Goal: Transaction & Acquisition: Purchase product/service

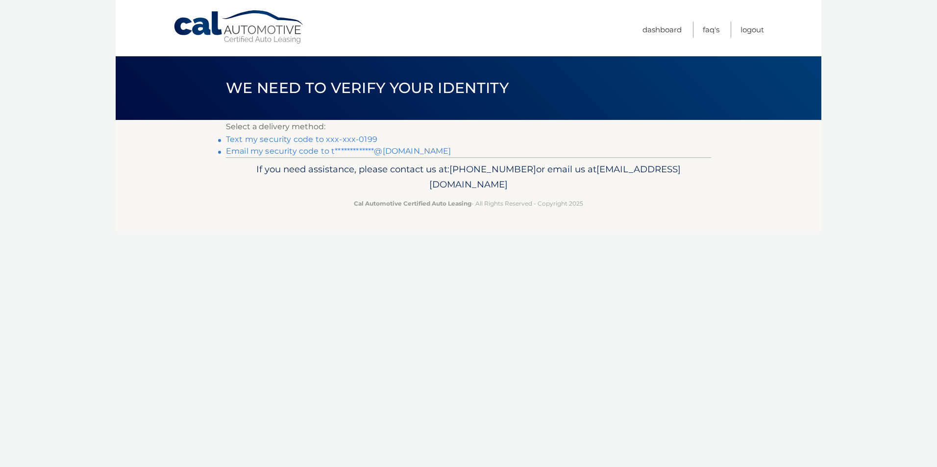
click at [362, 139] on link "Text my security code to xxx-xxx-0199" at bounding box center [301, 139] width 151 height 9
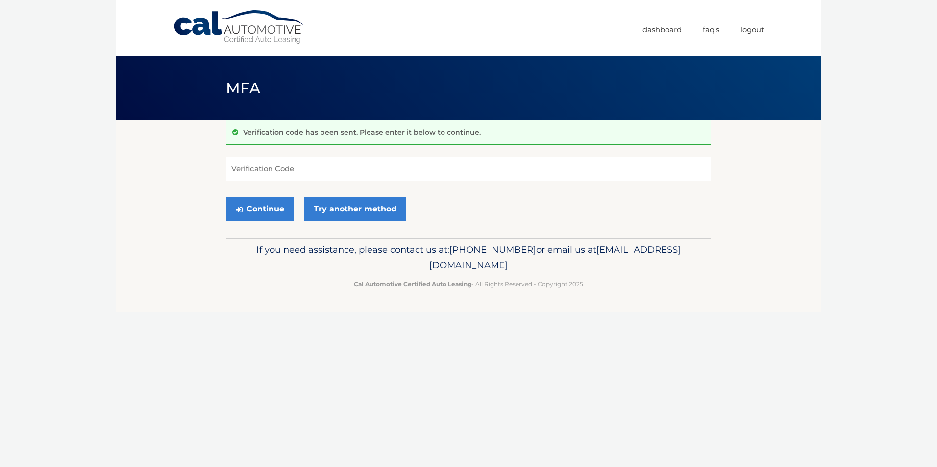
click at [501, 170] on input "Verification Code" at bounding box center [468, 169] width 485 height 24
type input "021250"
click at [245, 213] on button "Continue" at bounding box center [260, 209] width 68 height 24
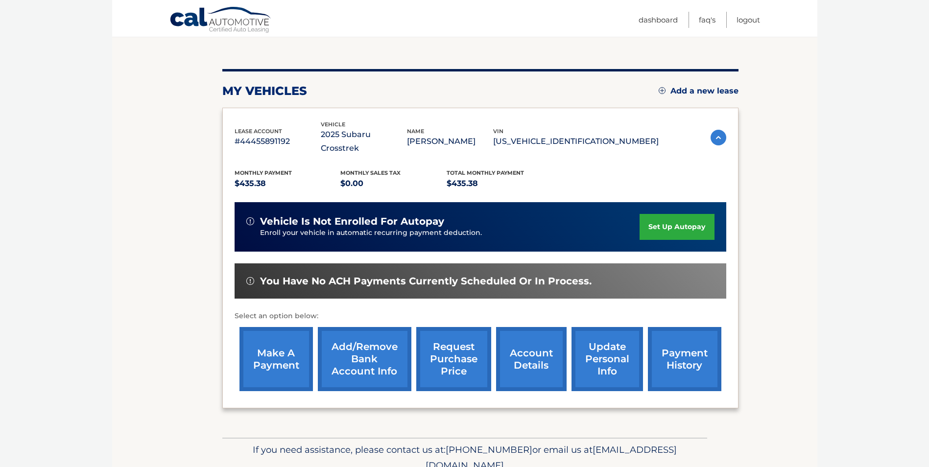
scroll to position [126, 0]
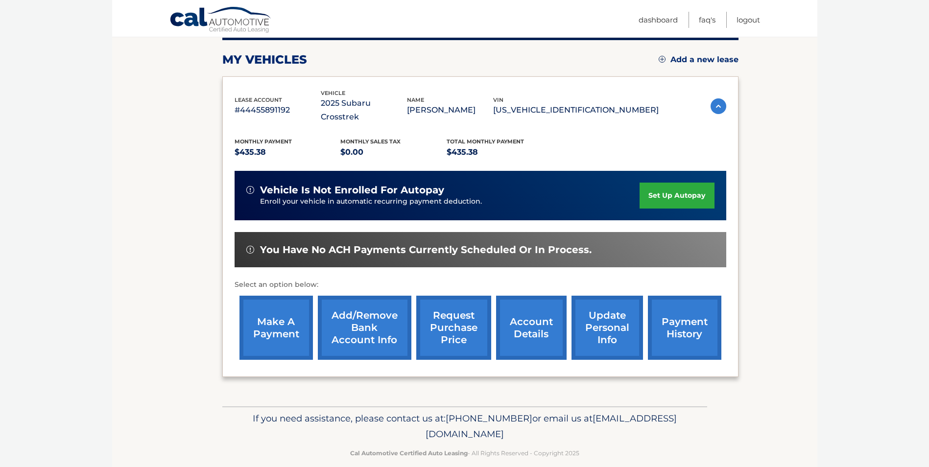
click at [289, 325] on link "make a payment" at bounding box center [276, 328] width 73 height 64
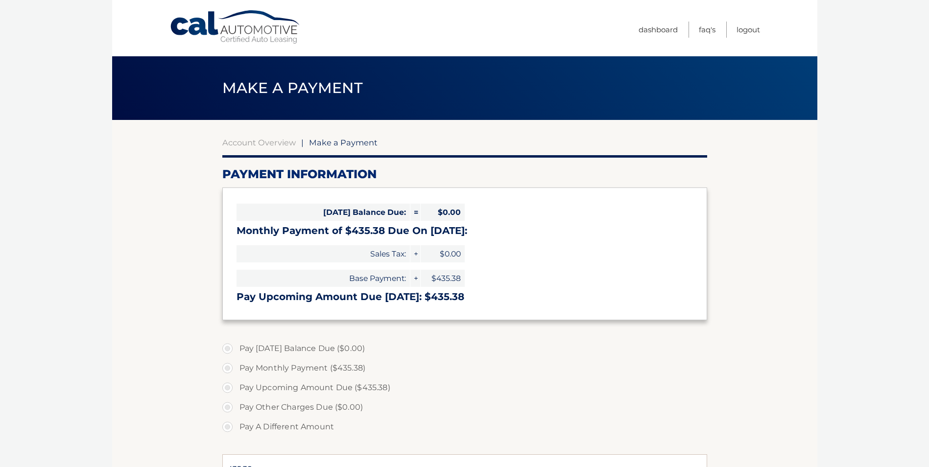
select select "YTQwNDFmMTYtNzI4OS00YjkyLWE3YWYtOGJiMGE5MmI0N2Zi"
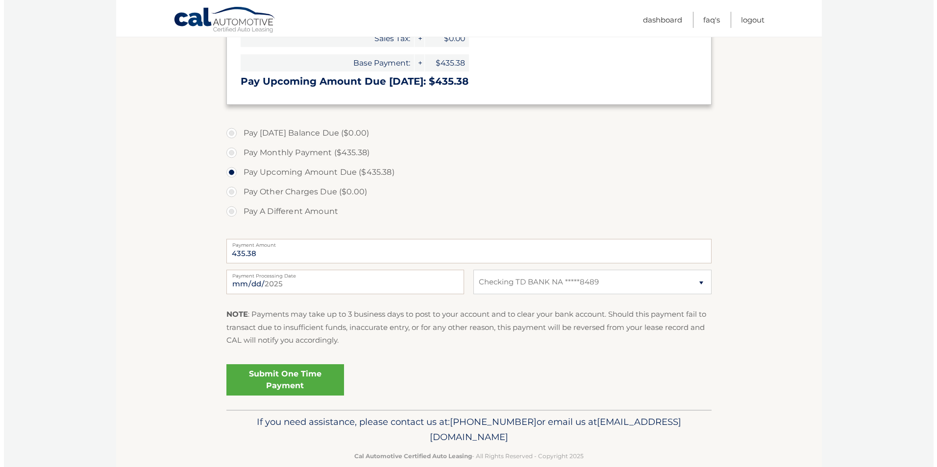
scroll to position [233, 0]
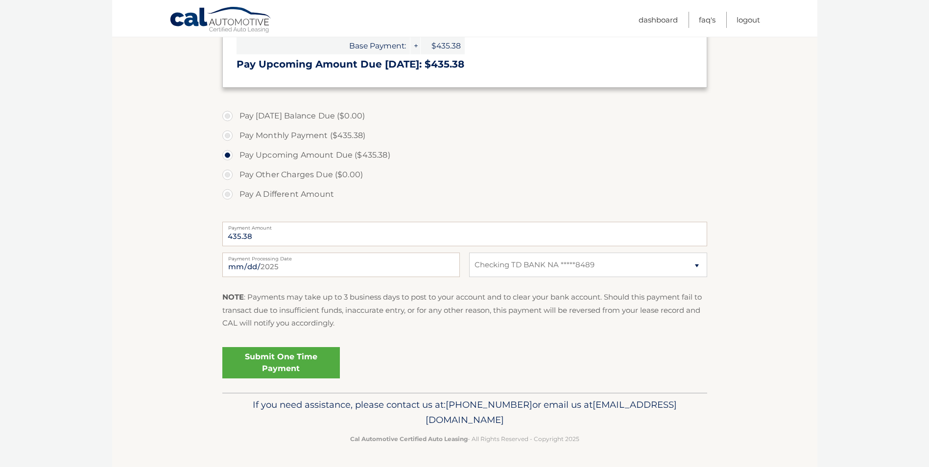
click at [273, 367] on link "Submit One Time Payment" at bounding box center [281, 362] width 118 height 31
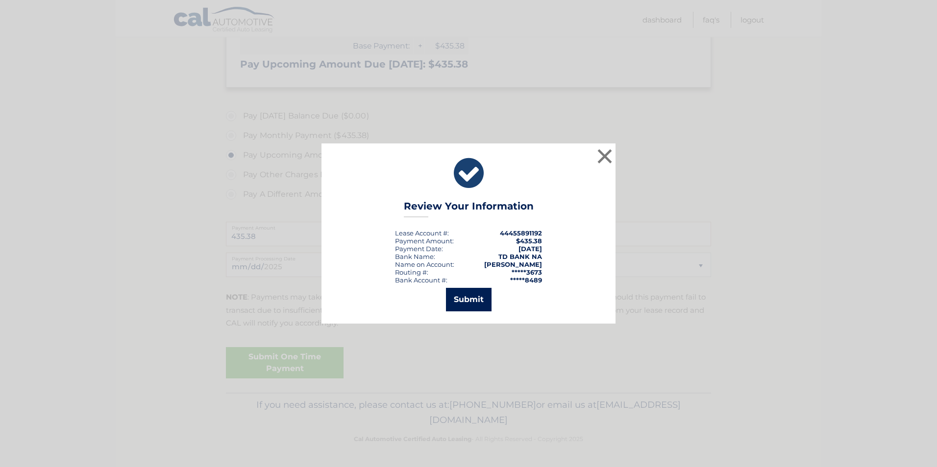
click at [469, 299] on button "Submit" at bounding box center [469, 300] width 46 height 24
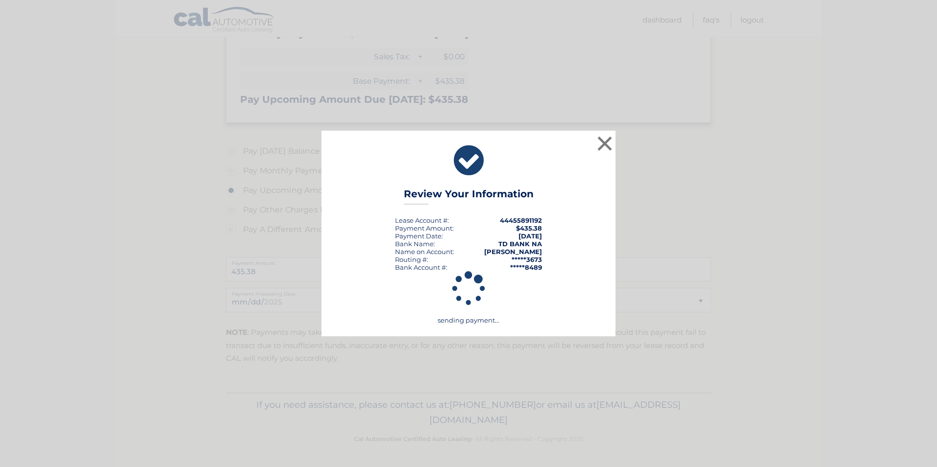
scroll to position [197, 0]
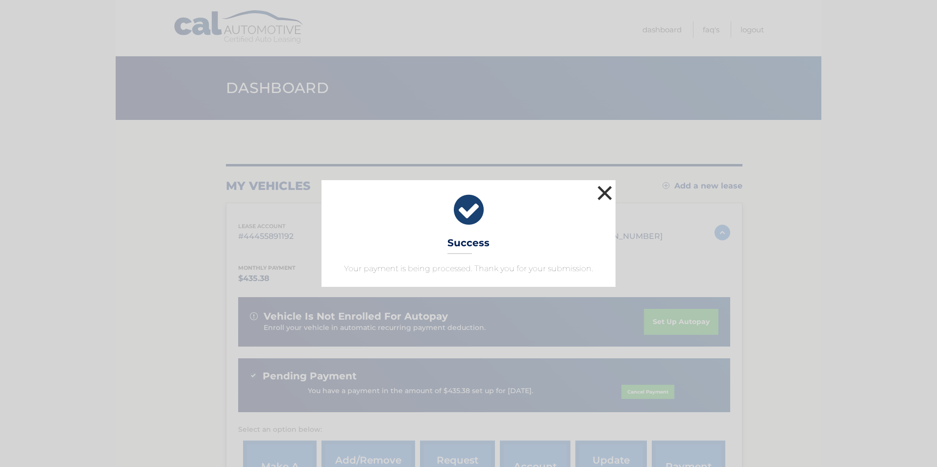
click at [604, 194] on button "×" at bounding box center [605, 193] width 20 height 20
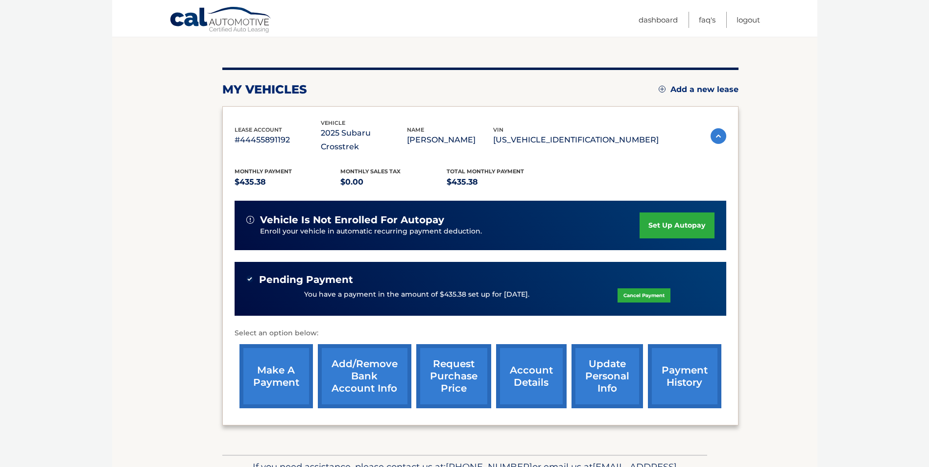
scroll to position [145, 0]
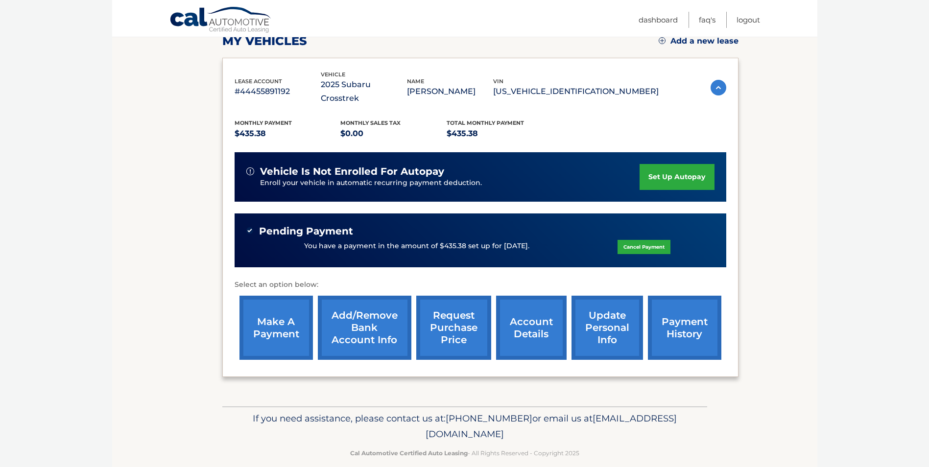
click at [694, 327] on link "payment history" at bounding box center [684, 328] width 73 height 64
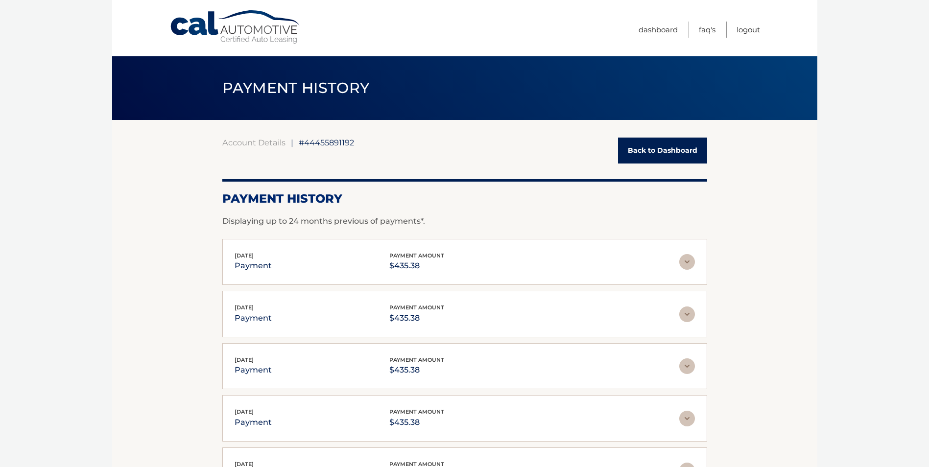
click at [636, 151] on link "Back to Dashboard" at bounding box center [662, 151] width 89 height 26
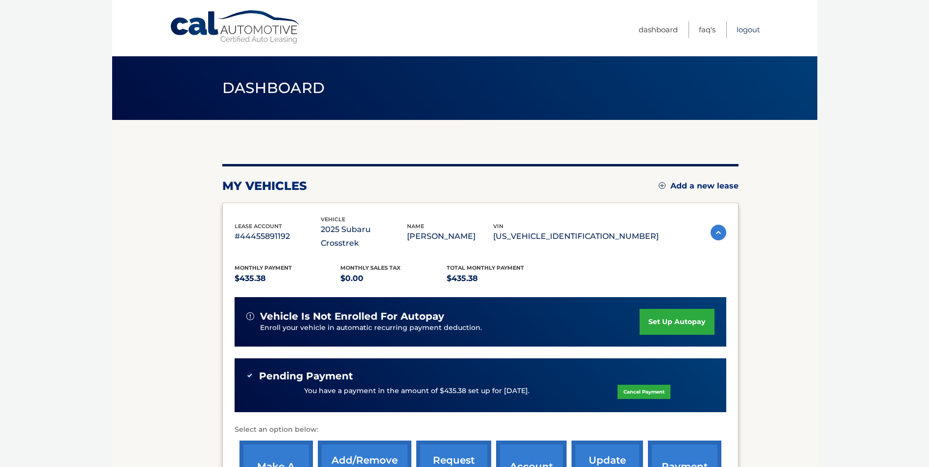
click at [745, 31] on link "Logout" at bounding box center [749, 30] width 24 height 16
